Goal: Communication & Community: Share content

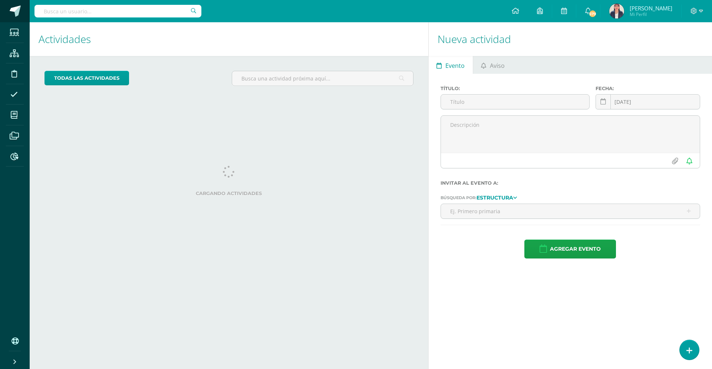
click at [20, 11] on span at bounding box center [15, 11] width 11 height 11
click at [459, 104] on input "text" at bounding box center [515, 102] width 148 height 14
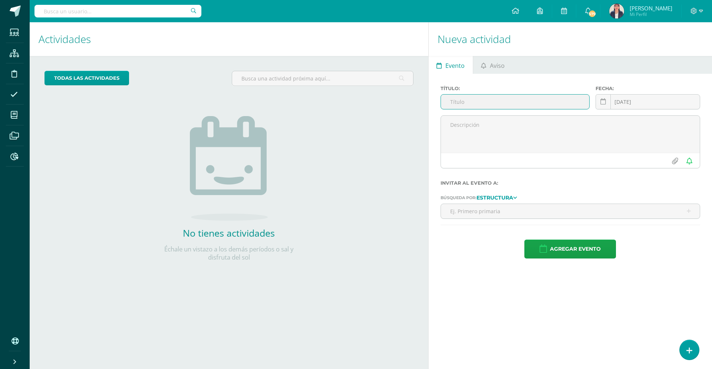
click at [459, 103] on input "text" at bounding box center [515, 102] width 148 height 14
type input "C"
click at [512, 69] on ul "Evento Aviso" at bounding box center [569, 65] width 283 height 18
click at [512, 68] on ul "Evento Aviso" at bounding box center [569, 65] width 283 height 18
click at [502, 67] on span "Aviso" at bounding box center [497, 66] width 15 height 18
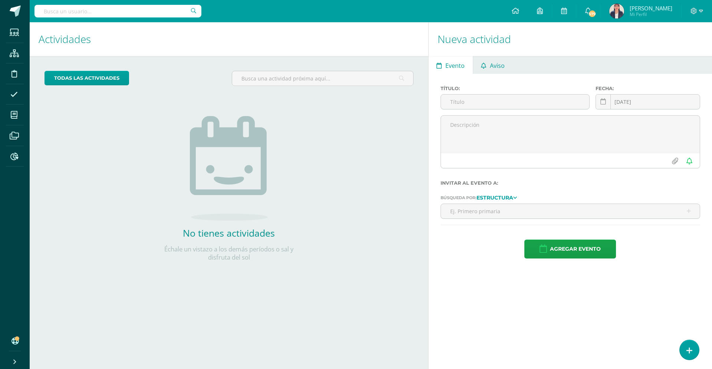
click at [502, 67] on span "Aviso" at bounding box center [497, 66] width 15 height 18
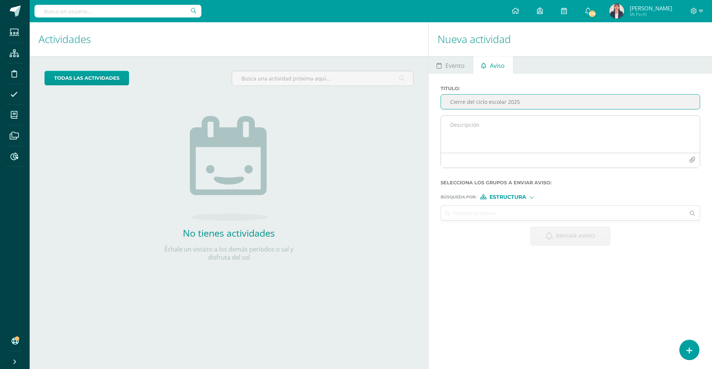
type input "Cierre del ciclo escolar 2025"
click at [466, 129] on textarea at bounding box center [570, 134] width 259 height 37
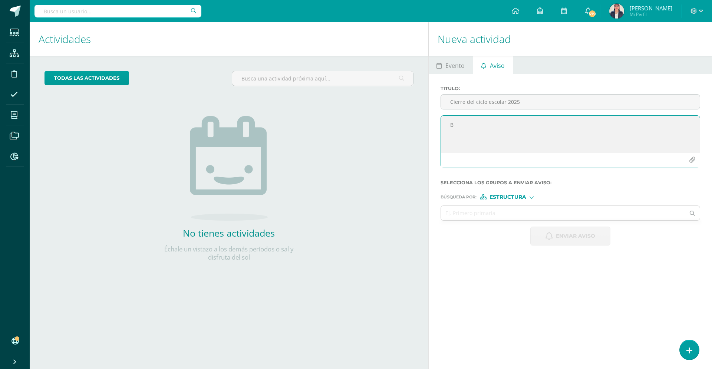
type textarea "B"
click at [529, 132] on textarea "Buenos días apreciadas familias de Primero Primaria A y B. Les deseamos ´éxitos…" at bounding box center [570, 134] width 259 height 37
type textarea "Buenos días apreciadas familias de Primero Primaria A y B. Les deseamos ´éxitos…"
click at [695, 164] on button "button" at bounding box center [692, 160] width 14 height 14
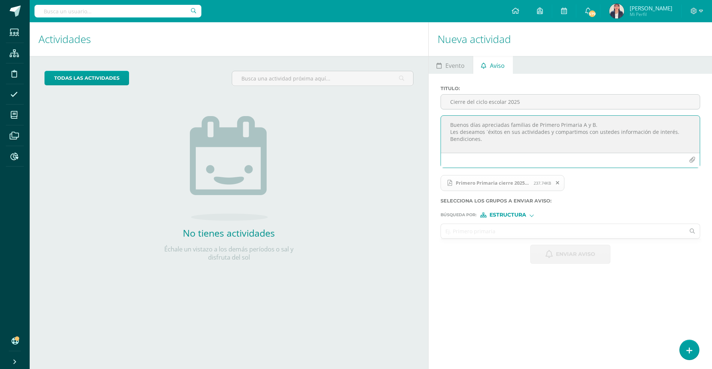
click at [485, 230] on input "text" at bounding box center [563, 231] width 244 height 14
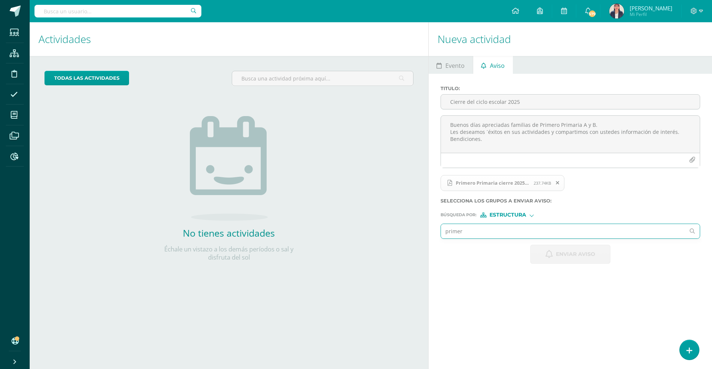
type input "primero"
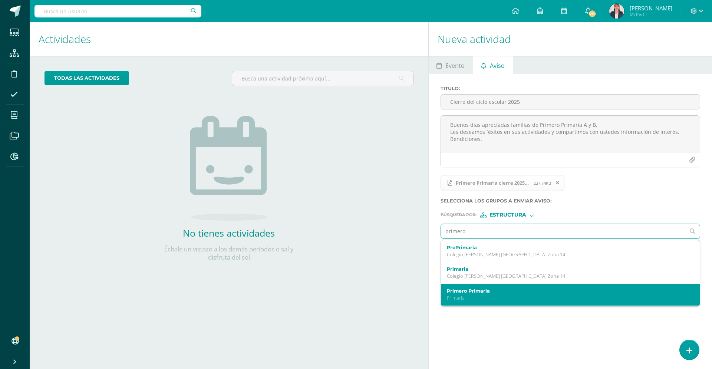
drag, startPoint x: 478, startPoint y: 271, endPoint x: 519, endPoint y: 291, distance: 45.3
click at [519, 291] on ul "PrePrimaria Colegio [DEMOGRAPHIC_DATA] Bilingüe [GEOGRAPHIC_DATA] Zona 14 Prima…" at bounding box center [569, 273] width 259 height 67
click at [487, 291] on label "Primero Primaria" at bounding box center [565, 291] width 236 height 6
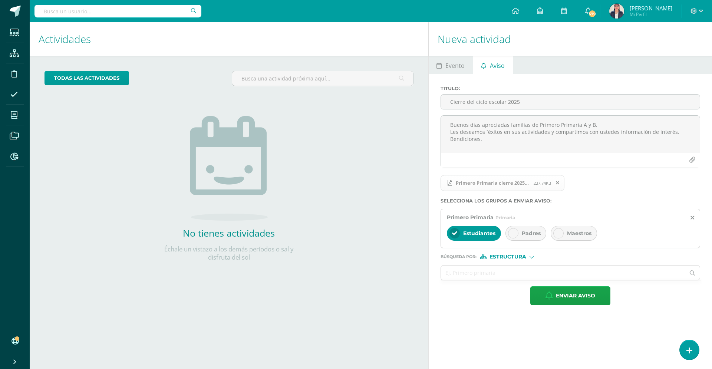
click at [510, 232] on icon at bounding box center [512, 233] width 5 height 5
click at [557, 231] on icon at bounding box center [558, 233] width 5 height 5
click at [533, 257] on div "Estructura" at bounding box center [508, 256] width 56 height 5
click at [514, 275] on span "Persona" at bounding box center [510, 276] width 27 height 4
click at [470, 274] on input "text" at bounding box center [563, 272] width 244 height 14
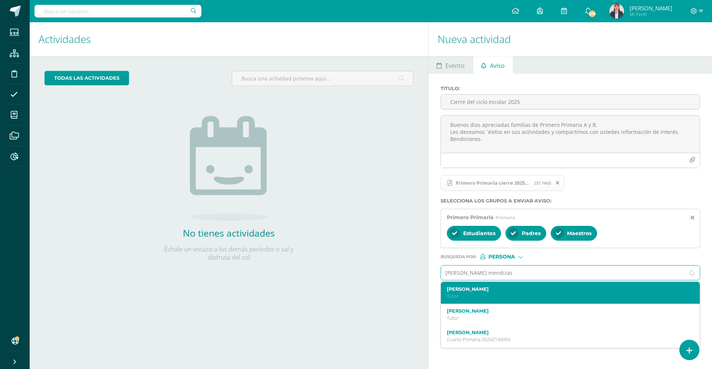
type input "[PERSON_NAME]"
click at [481, 293] on p "Maestro" at bounding box center [565, 296] width 236 height 6
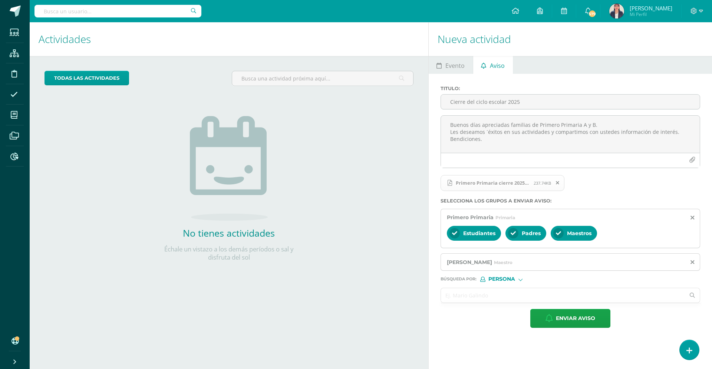
click at [460, 297] on input "text" at bounding box center [563, 295] width 244 height 14
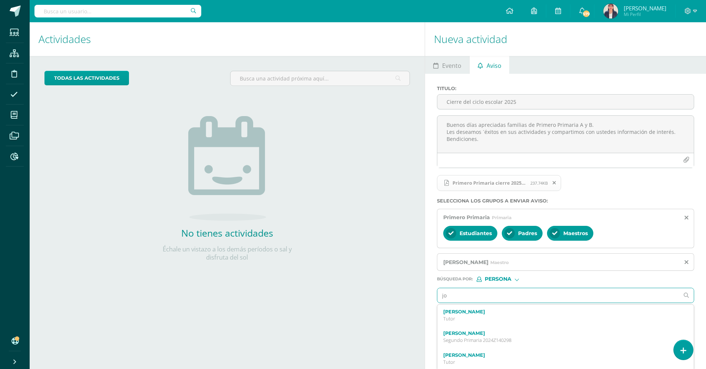
type input "j"
type input "[PERSON_NAME] [GEOGRAPHIC_DATA]"
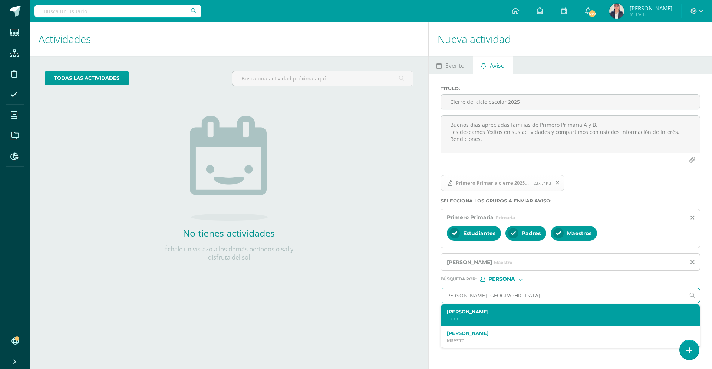
click at [472, 307] on div "[PERSON_NAME] Tutor" at bounding box center [570, 315] width 259 height 22
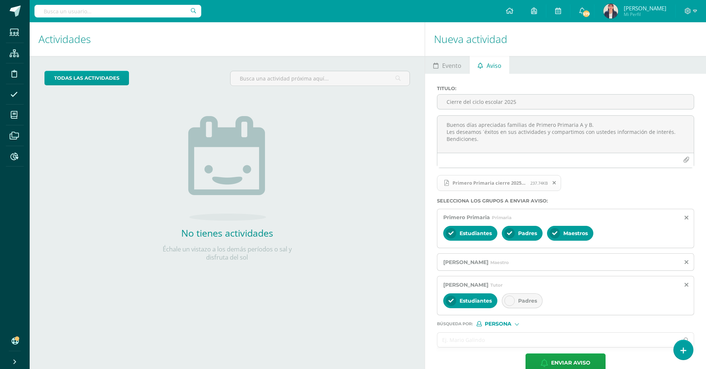
click at [463, 345] on input "text" at bounding box center [558, 339] width 242 height 14
type input "j"
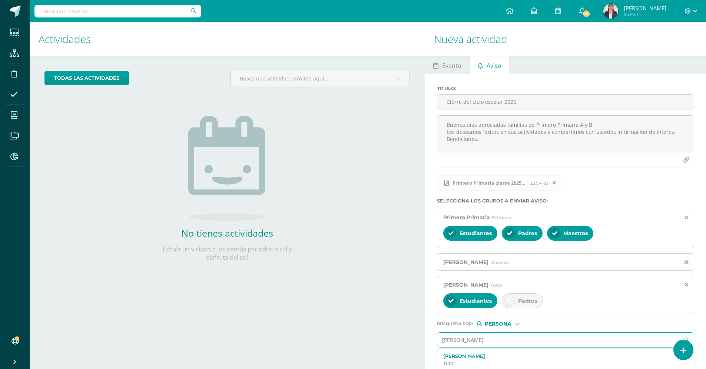
type input "[PERSON_NAME]"
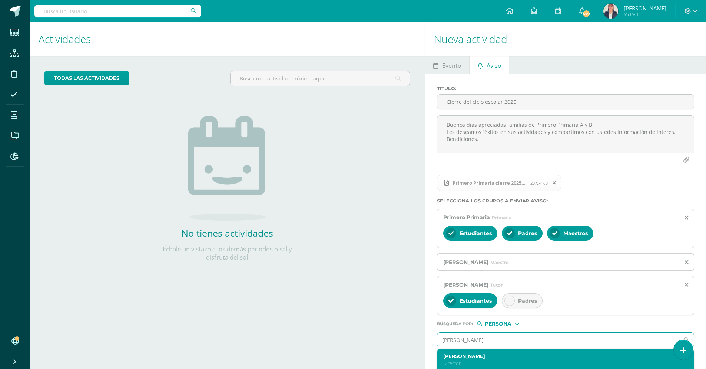
click at [470, 360] on p "Director" at bounding box center [560, 363] width 234 height 6
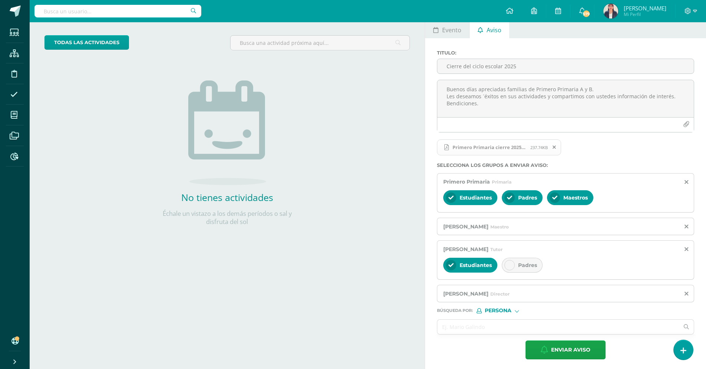
scroll to position [38, 0]
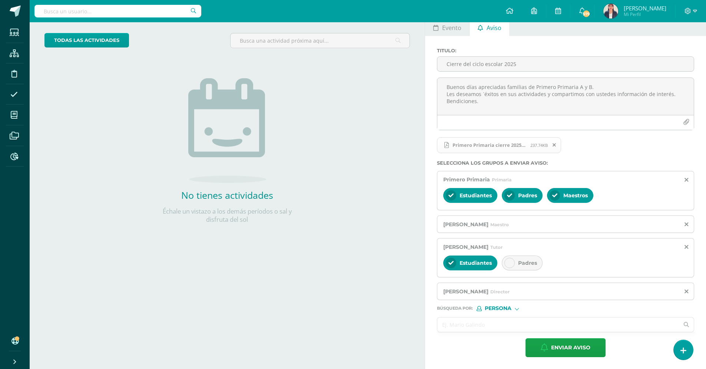
click at [465, 328] on input "text" at bounding box center [558, 324] width 242 height 14
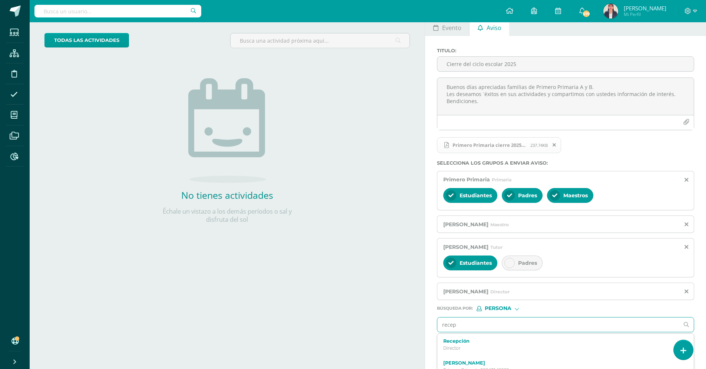
type input "recepc"
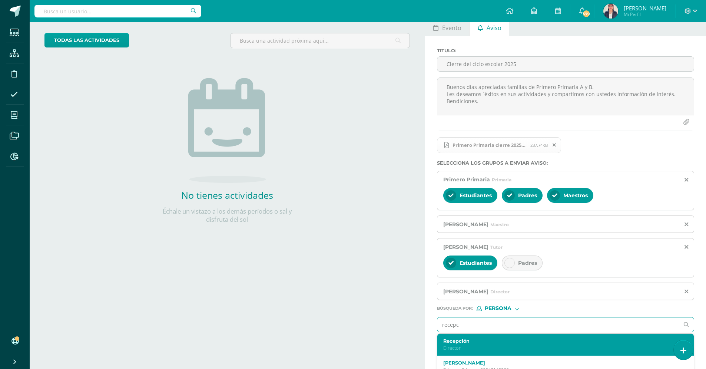
click at [453, 349] on p "Director" at bounding box center [560, 348] width 234 height 6
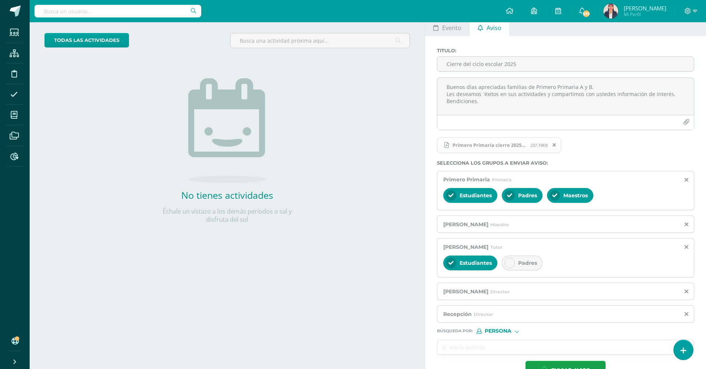
click at [456, 346] on input "text" at bounding box center [558, 347] width 242 height 14
type input "enfer"
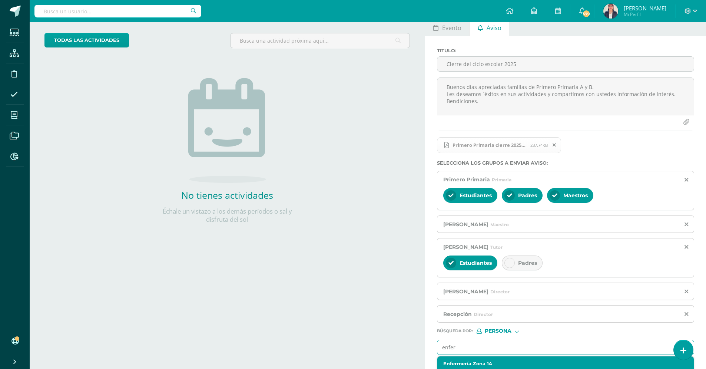
click at [483, 362] on label "Enfermería Zona 14" at bounding box center [560, 364] width 234 height 6
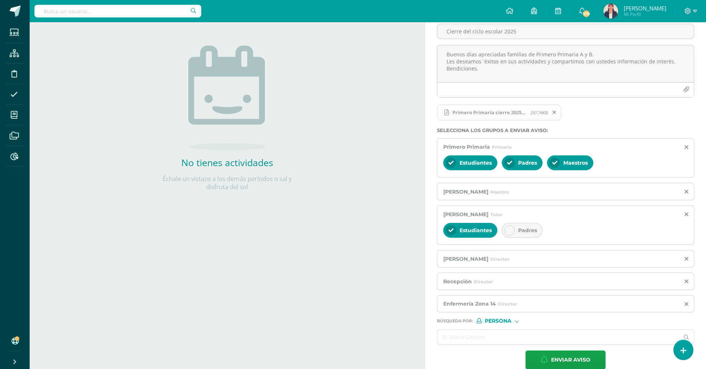
scroll to position [83, 0]
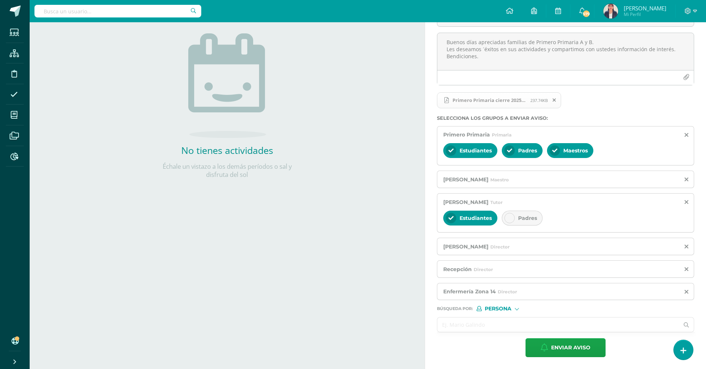
click at [462, 323] on input "text" at bounding box center [558, 324] width 242 height 14
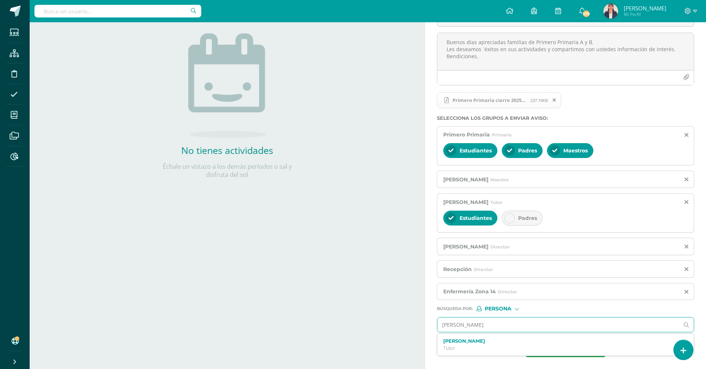
type input "[PERSON_NAME]"
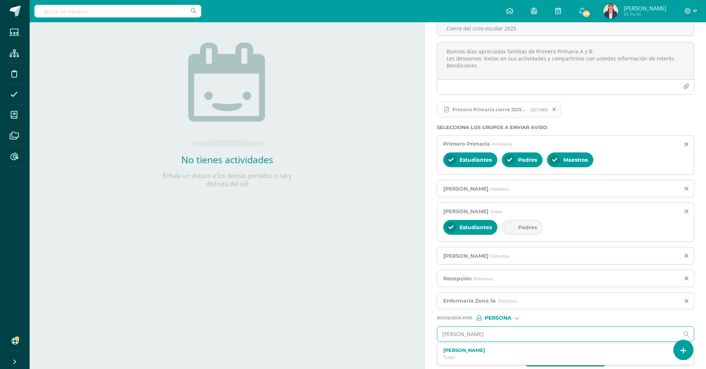
scroll to position [73, 0]
drag, startPoint x: 481, startPoint y: 332, endPoint x: 443, endPoint y: 334, distance: 38.2
click at [443, 334] on input "[PERSON_NAME]" at bounding box center [558, 334] width 242 height 14
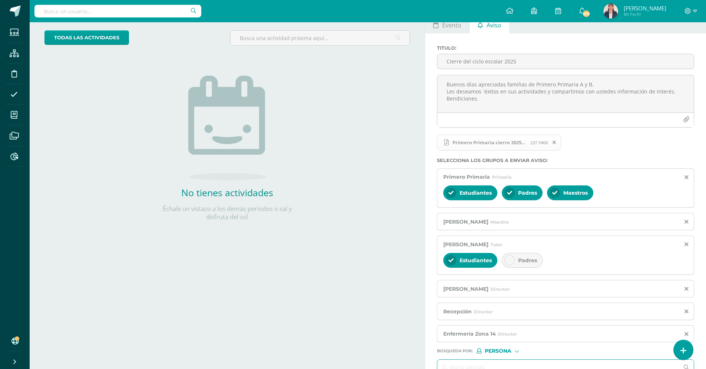
scroll to position [83, 0]
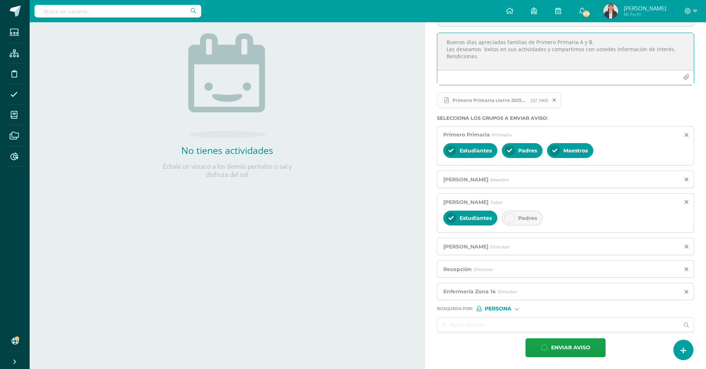
click at [484, 48] on textarea "Buenos días apreciadas familias de Primero Primaria A y B. Les deseamos ´éxitos…" at bounding box center [565, 51] width 257 height 37
click at [672, 49] on textarea "Buenos días apreciadas familias de Primero Primaria A y B. Les deseamos éxitos …" at bounding box center [565, 51] width 257 height 37
drag, startPoint x: 671, startPoint y: 50, endPoint x: 633, endPoint y: 54, distance: 38.4
click at [642, 52] on textarea "Buenos días apreciadas familias de Primero Primaria A y B. Les deseamos éxitos …" at bounding box center [565, 51] width 257 height 37
type textarea "Buenos días apreciadas familias de Primero Primaria A y B. Les deseamos éxitos …"
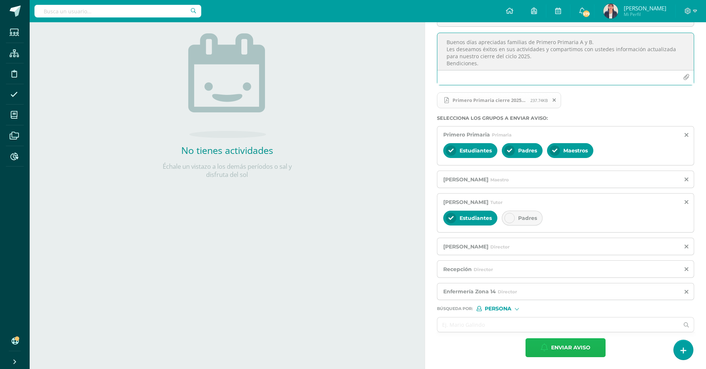
click at [568, 348] on span "Enviar aviso" at bounding box center [570, 347] width 39 height 18
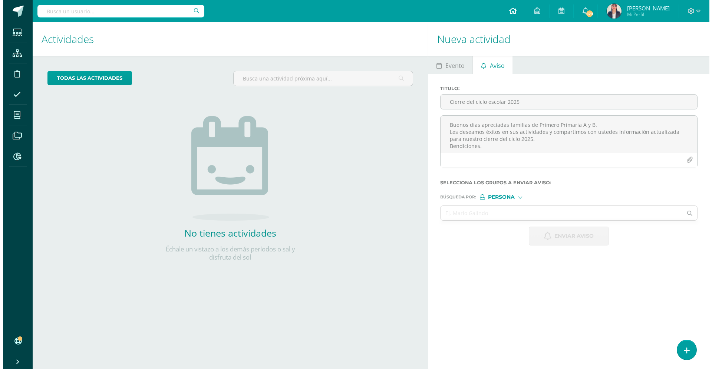
scroll to position [0, 0]
